Goal: Transaction & Acquisition: Obtain resource

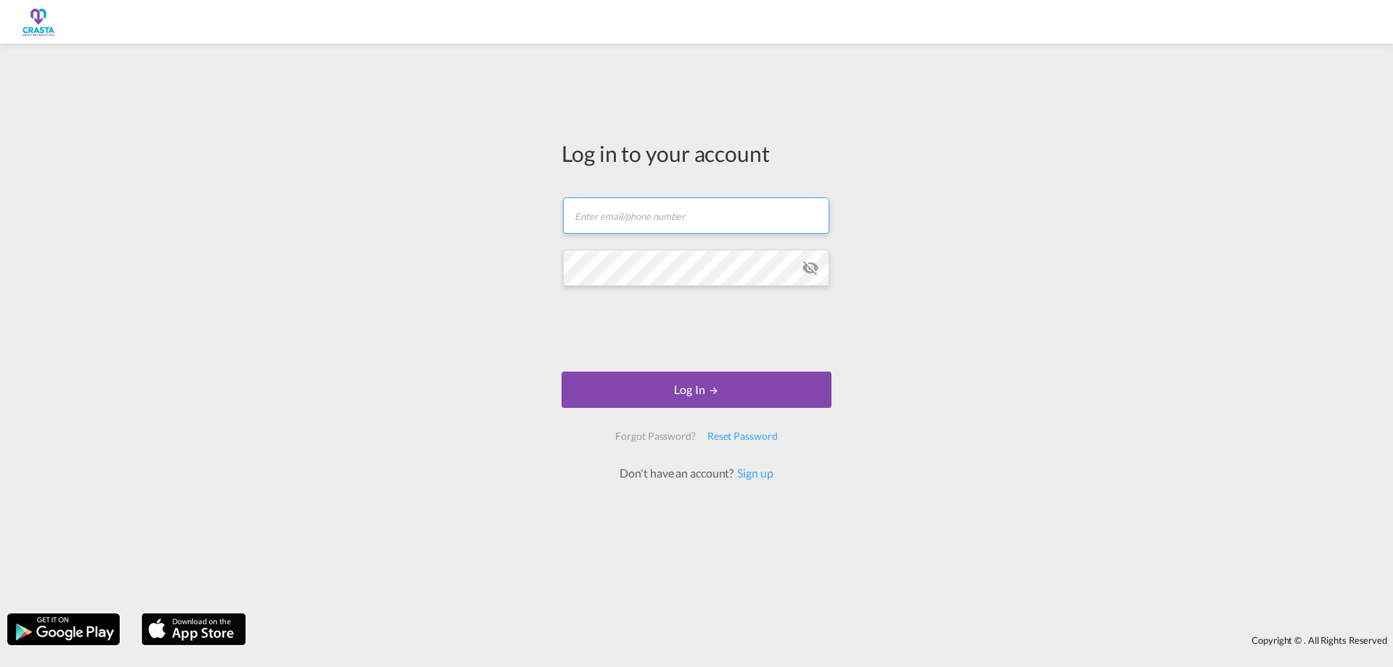
click at [650, 214] on input "text" at bounding box center [696, 215] width 266 height 36
type input "[PERSON_NAME][EMAIL_ADDRESS][DOMAIN_NAME]"
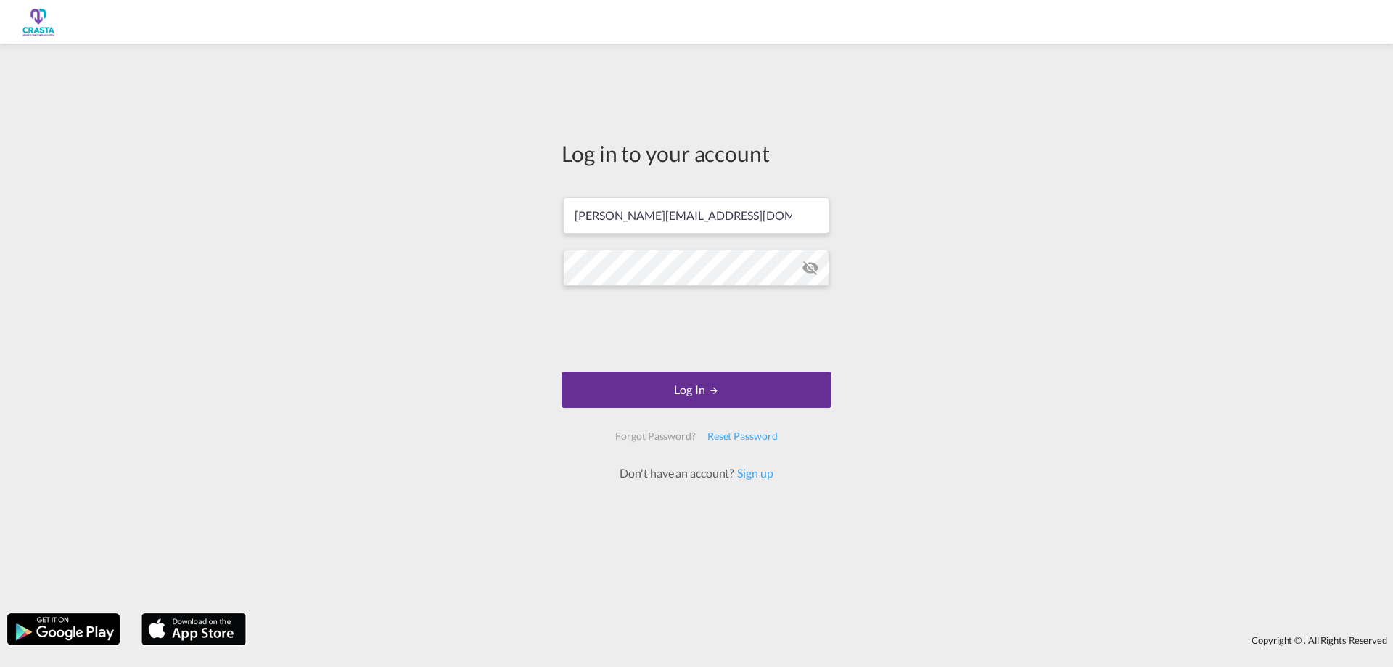
click at [688, 390] on button "Log In" at bounding box center [697, 389] width 270 height 36
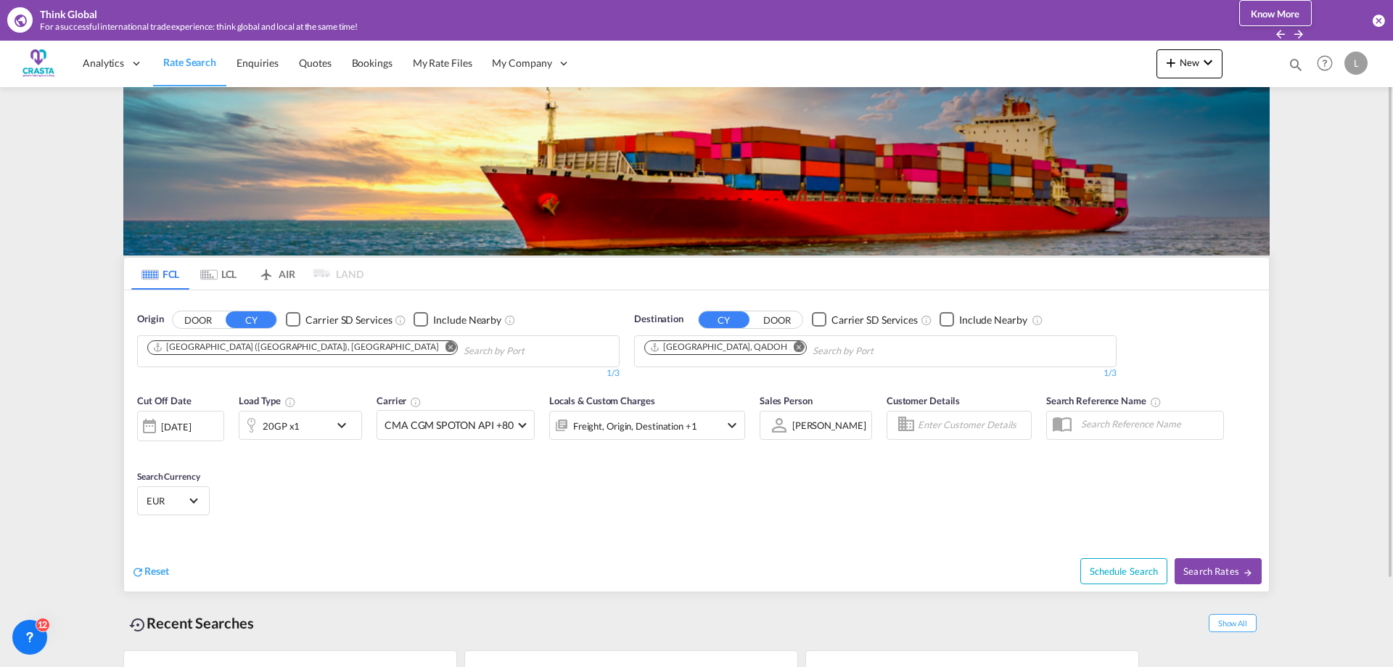
click at [445, 347] on md-icon "Remove" at bounding box center [450, 346] width 11 height 11
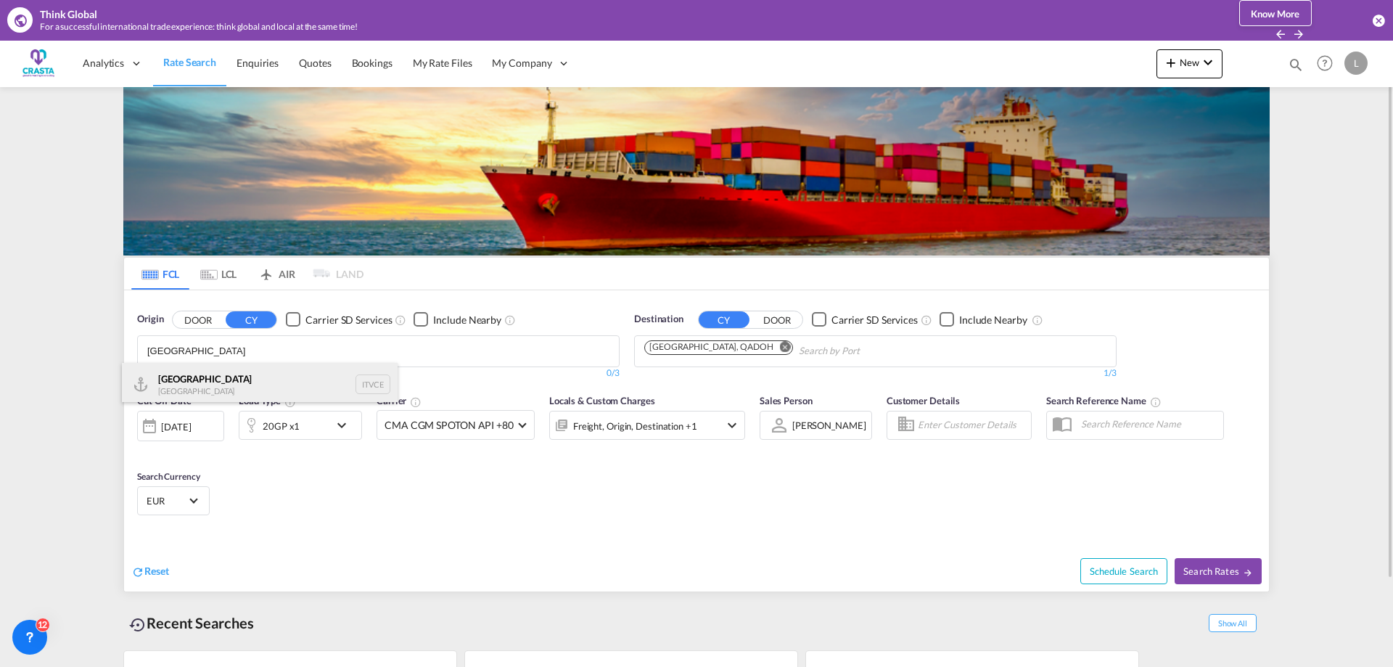
type input "[GEOGRAPHIC_DATA]"
click at [250, 373] on div "Venezia [GEOGRAPHIC_DATA] ITVCE" at bounding box center [260, 385] width 276 height 44
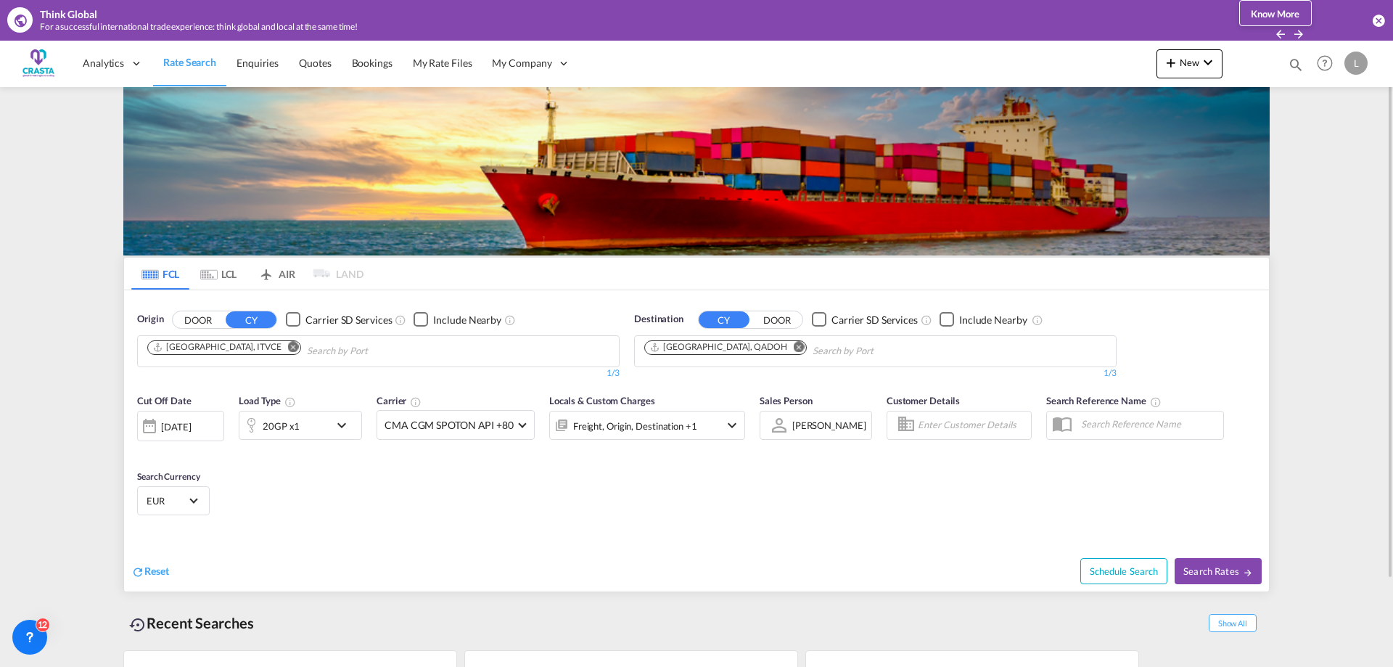
click at [794, 348] on md-icon "Remove" at bounding box center [799, 346] width 11 height 11
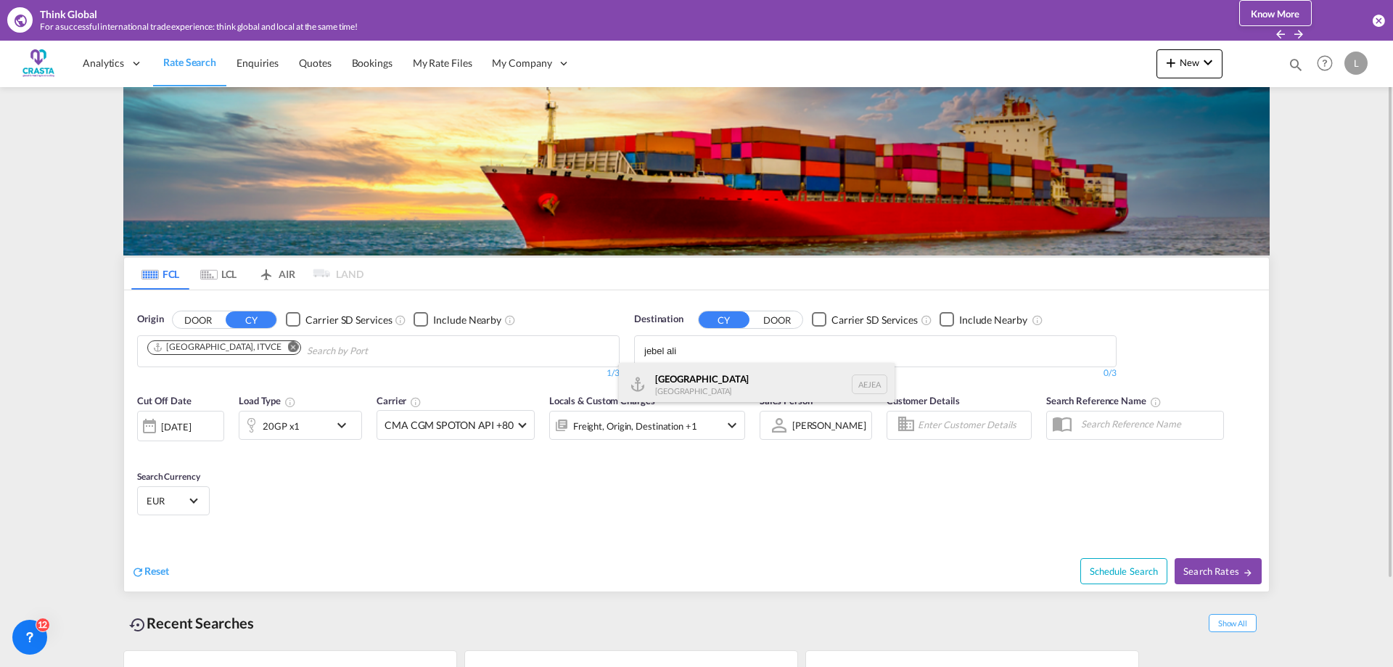
type input "jebel ali"
click at [736, 372] on div "[GEOGRAPHIC_DATA] [GEOGRAPHIC_DATA]" at bounding box center [757, 385] width 276 height 44
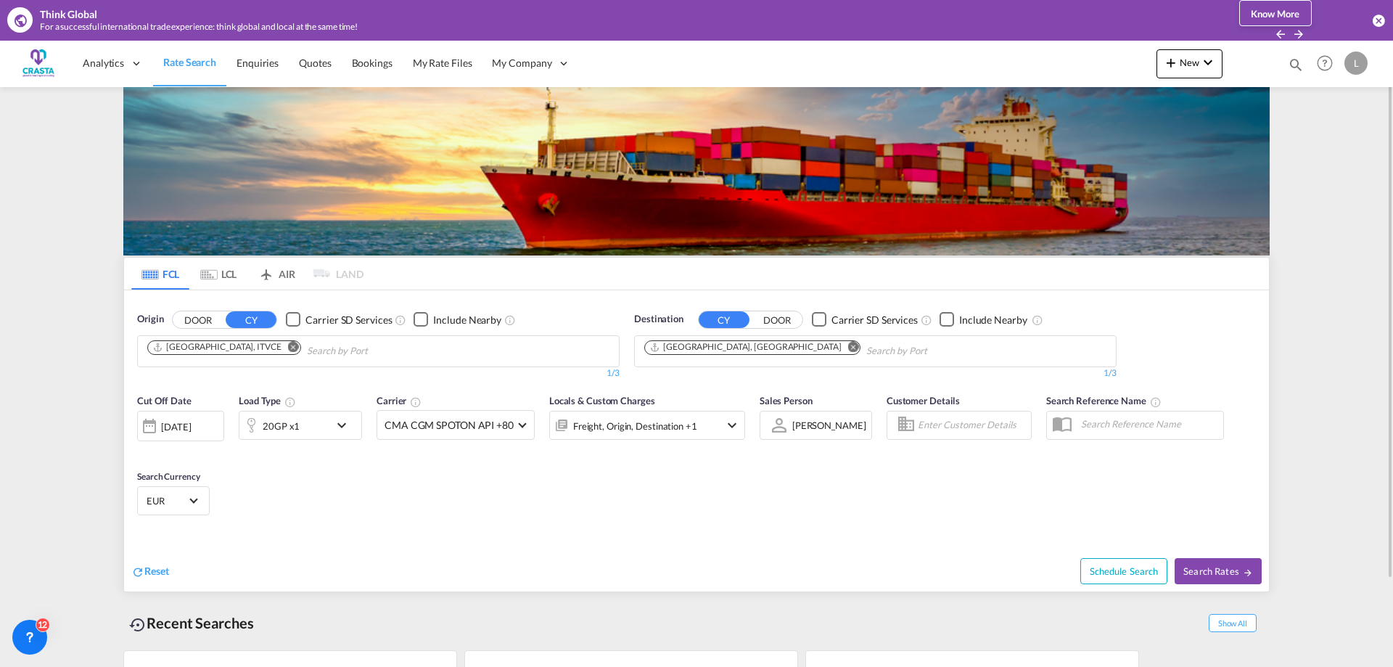
click at [342, 422] on md-icon "icon-chevron-down" at bounding box center [345, 424] width 25 height 17
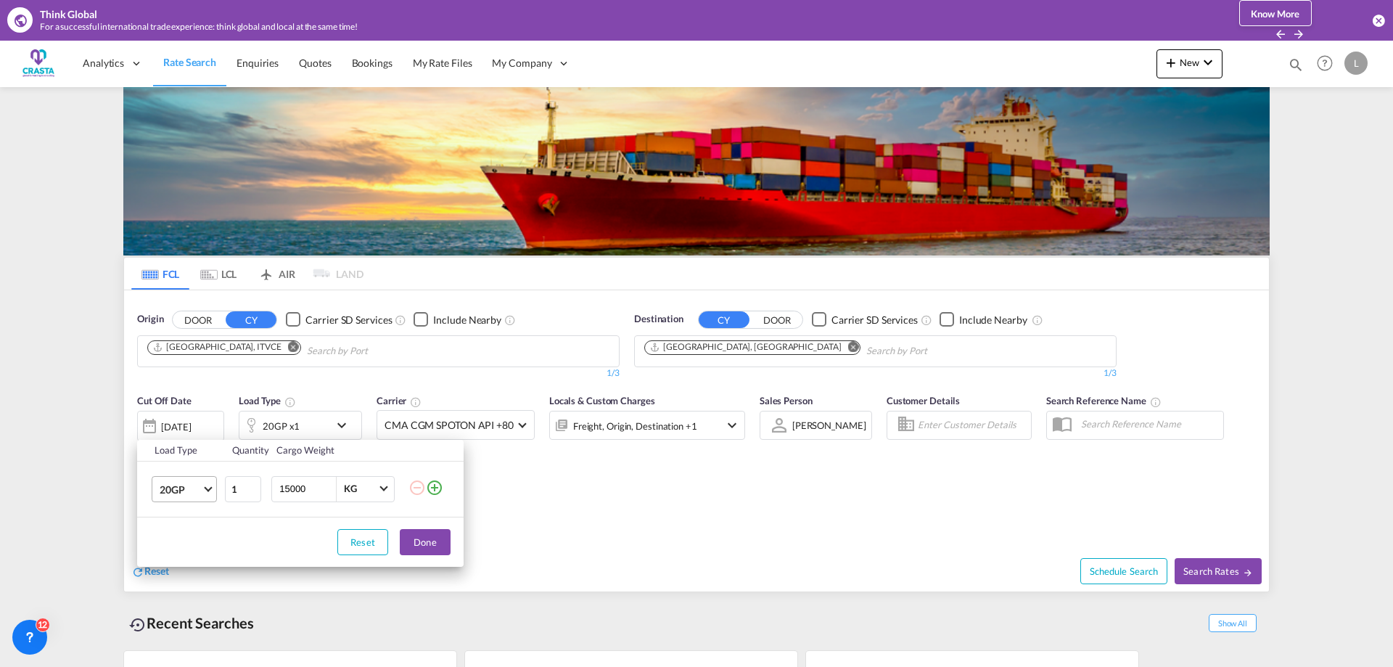
click at [193, 490] on span "20GP" at bounding box center [181, 489] width 42 height 15
click at [166, 551] on md-option "40HC" at bounding box center [197, 558] width 99 height 35
click at [422, 548] on button "Done" at bounding box center [425, 542] width 51 height 26
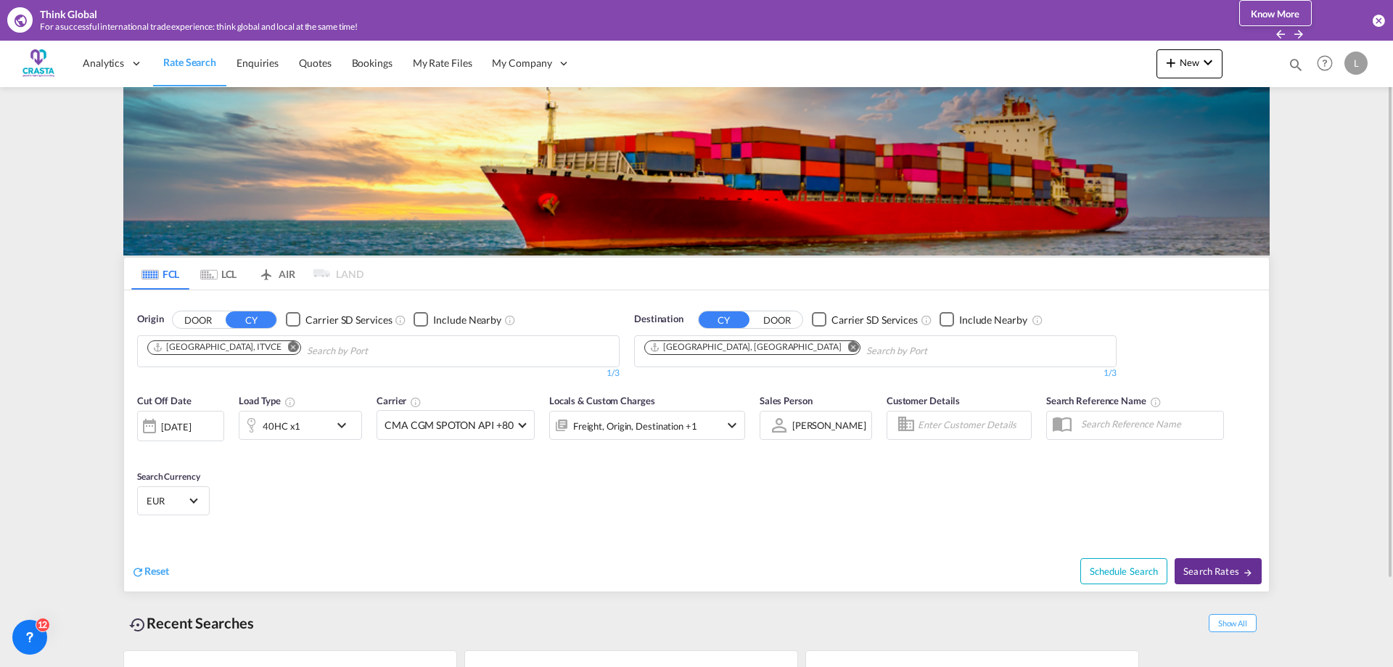
click at [1246, 570] on md-icon "icon-arrow-right" at bounding box center [1248, 572] width 10 height 10
type input "ITVCE to AEJEA / [DATE]"
